Goal: Navigation & Orientation: Find specific page/section

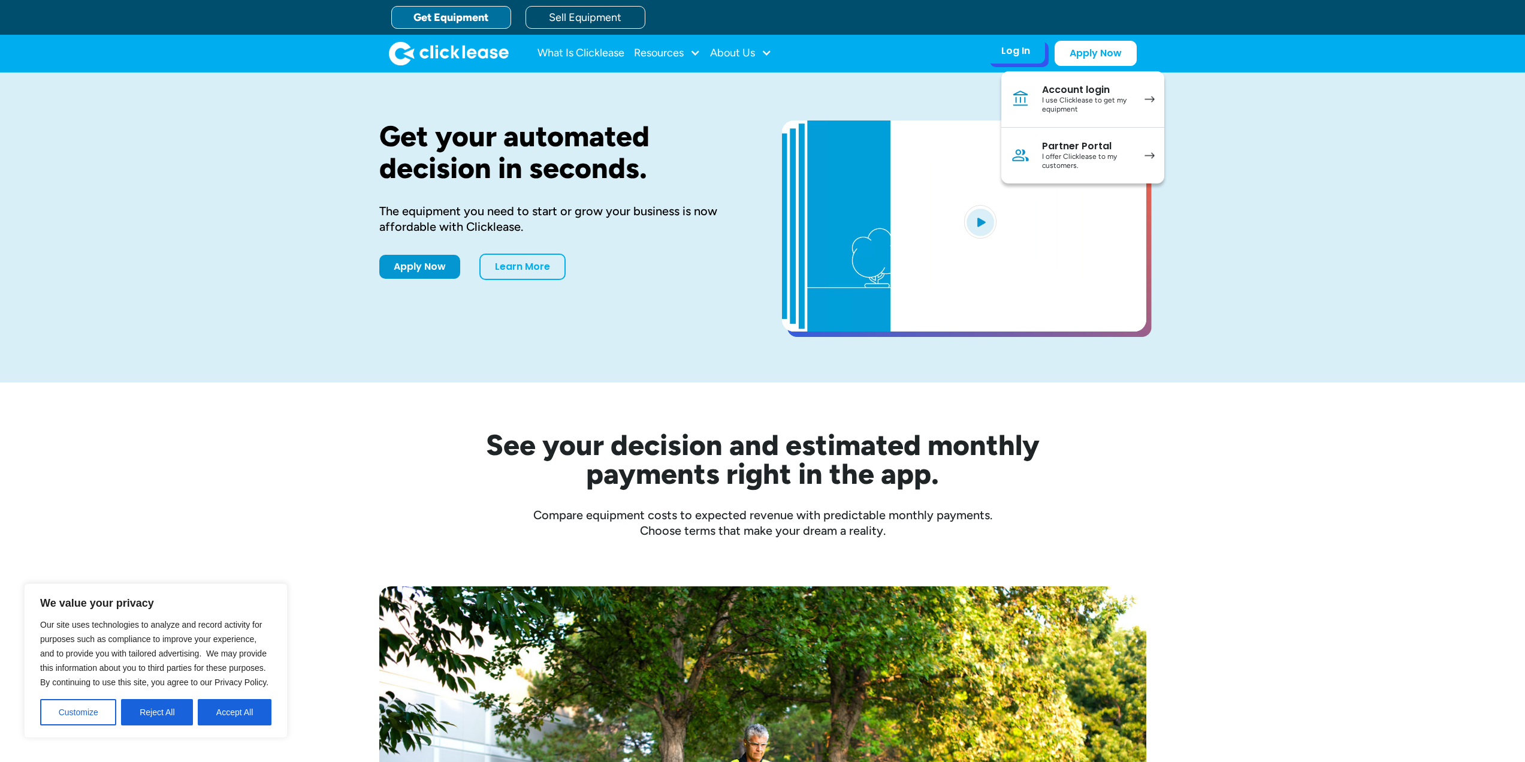
click at [1080, 99] on div "I use Clicklease to get my equipment" at bounding box center [1087, 105] width 90 height 19
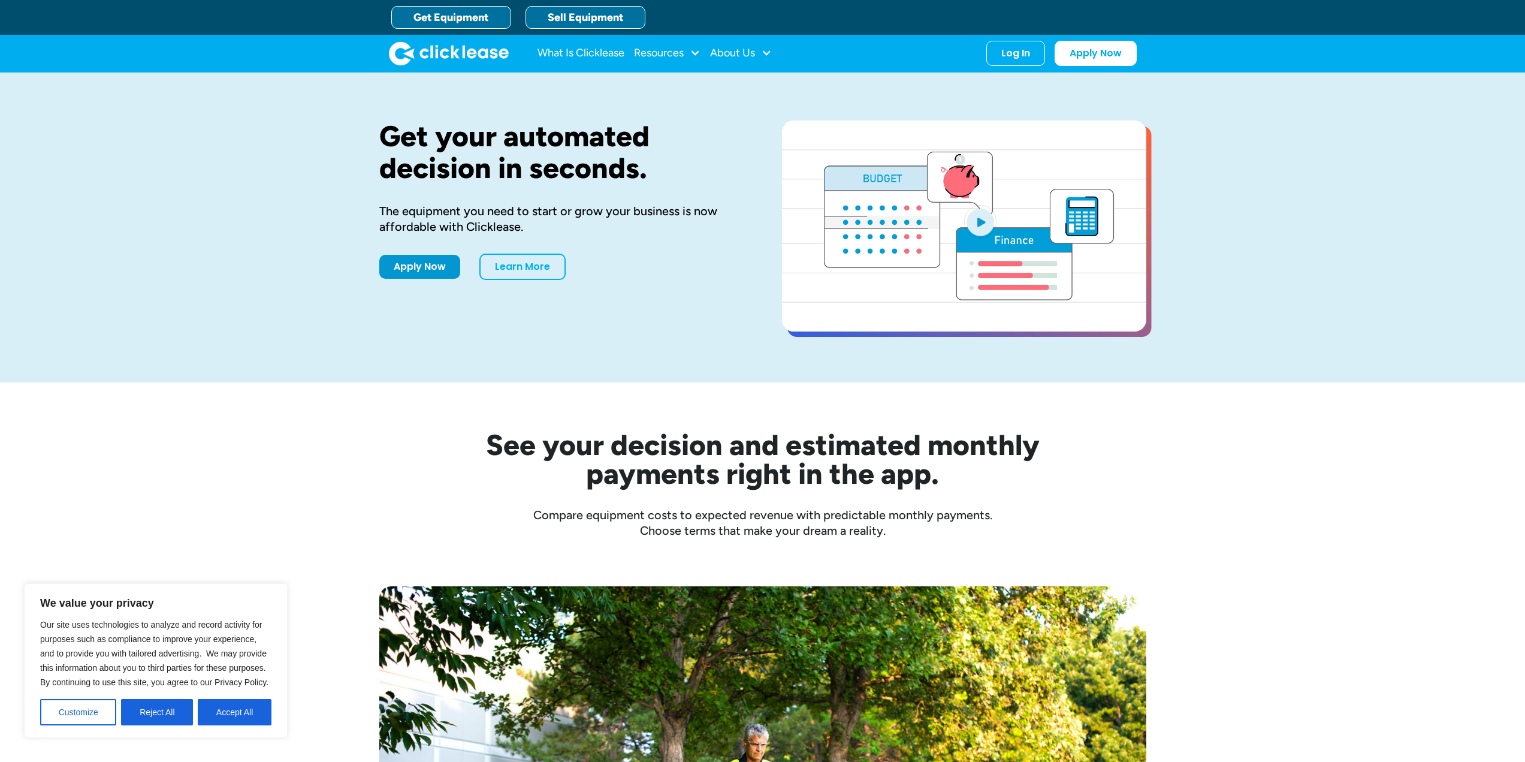
click at [576, 16] on link "Sell Equipment" at bounding box center [586, 17] width 120 height 23
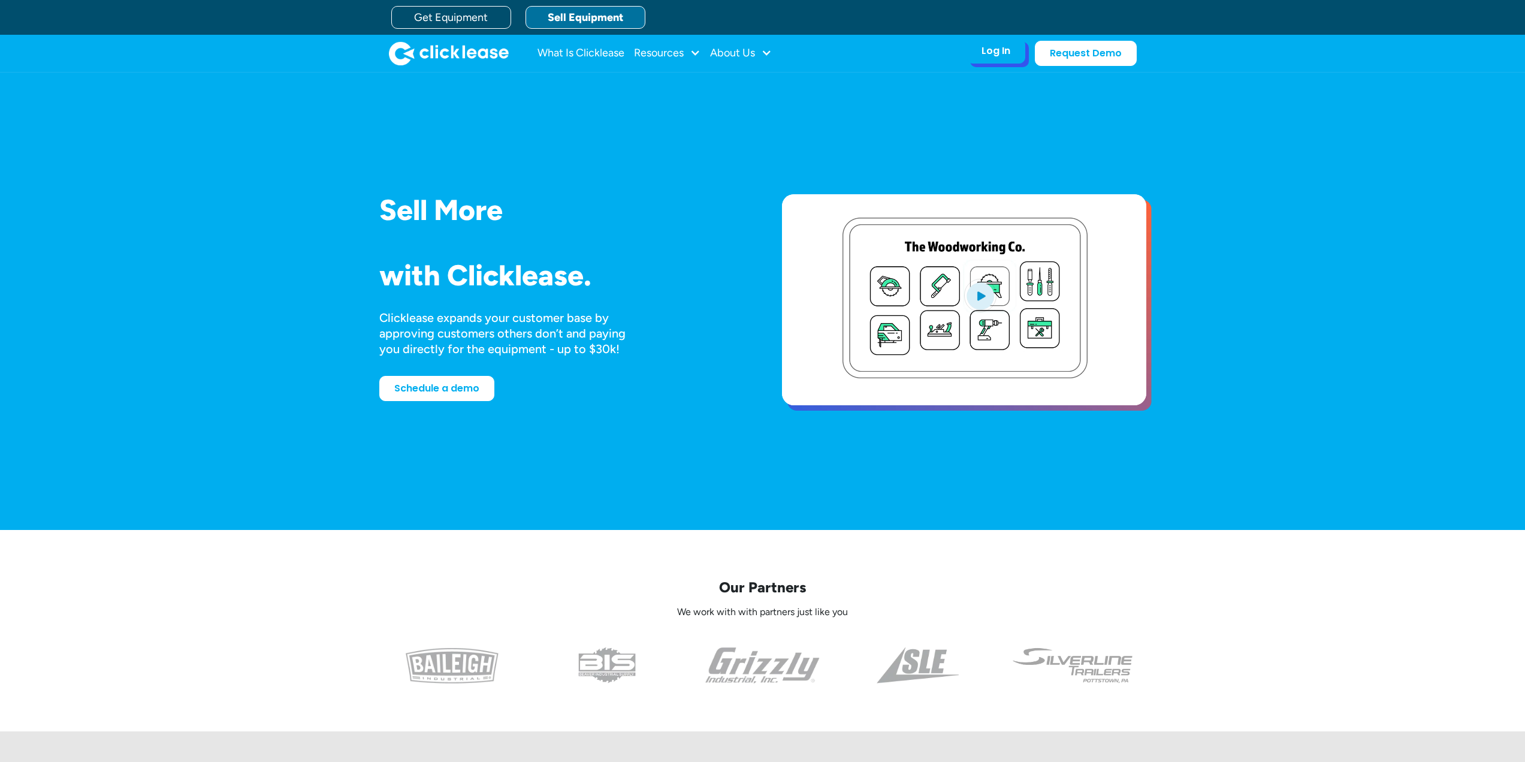
click at [984, 55] on div "Log In" at bounding box center [996, 51] width 29 height 12
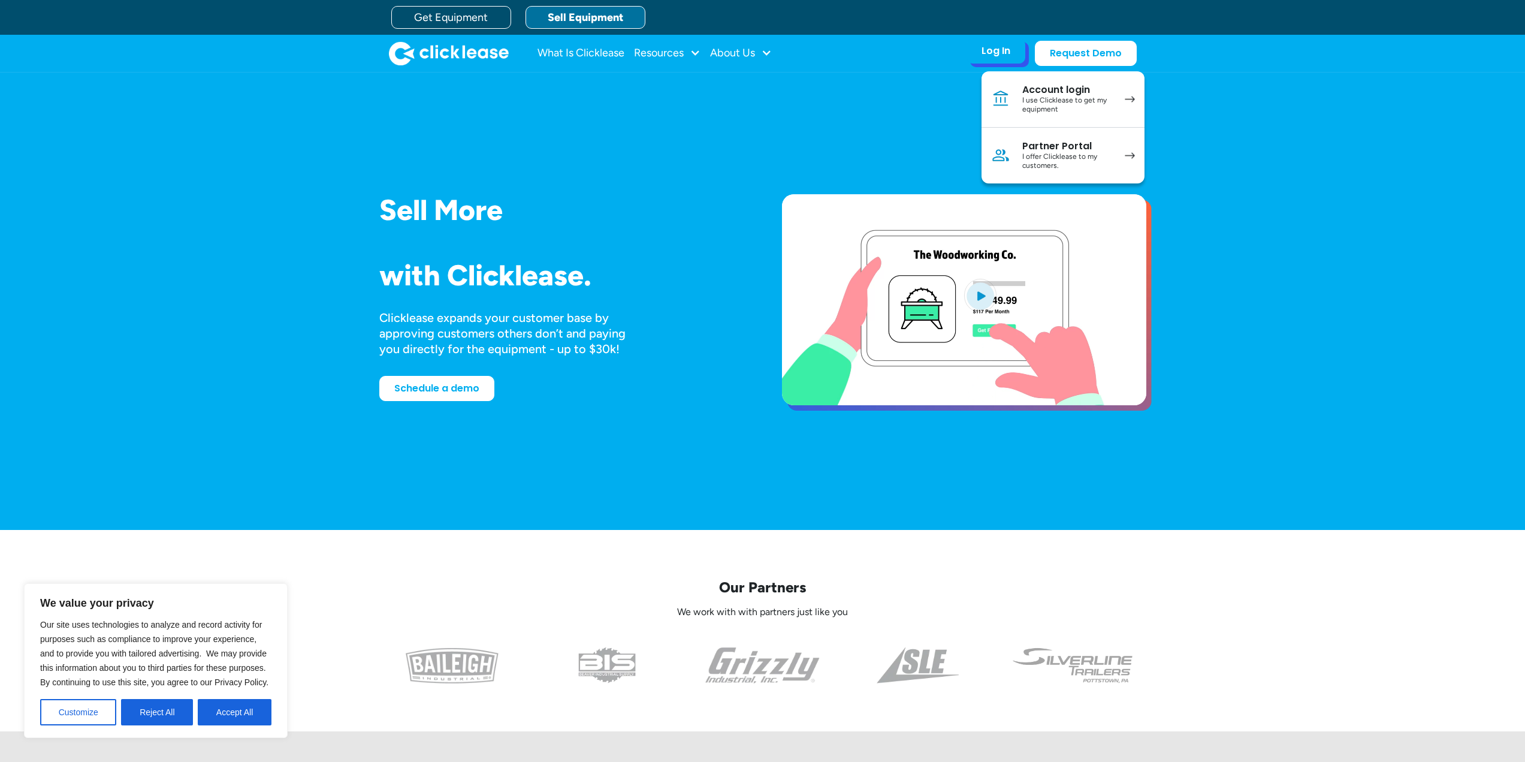
click at [1054, 156] on div "I offer Clicklease to my customers." at bounding box center [1067, 161] width 90 height 19
